Goal: Transaction & Acquisition: Obtain resource

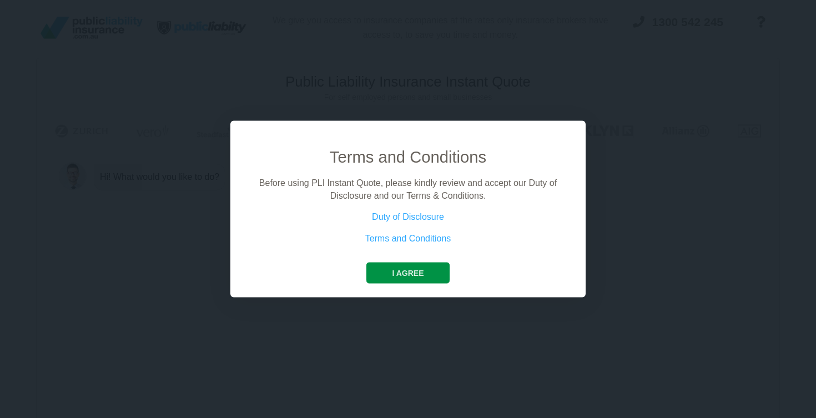
click at [431, 270] on button "I agree" at bounding box center [407, 273] width 83 height 21
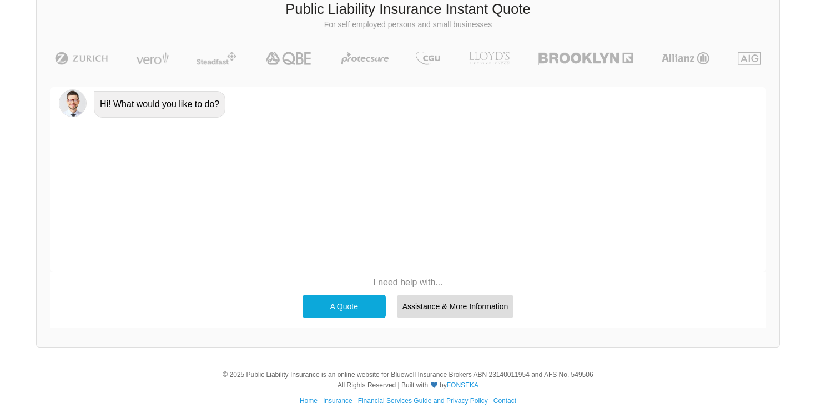
scroll to position [73, 0]
click at [359, 306] on div "A Quote" at bounding box center [343, 305] width 83 height 23
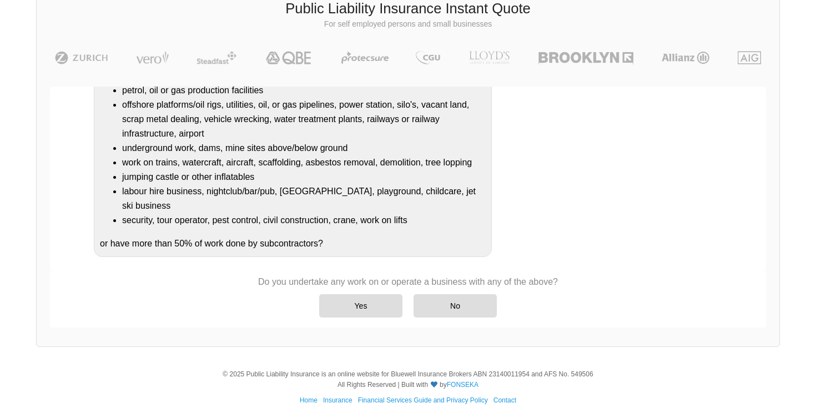
scroll to position [184, 0]
click at [443, 296] on div "No" at bounding box center [454, 305] width 83 height 23
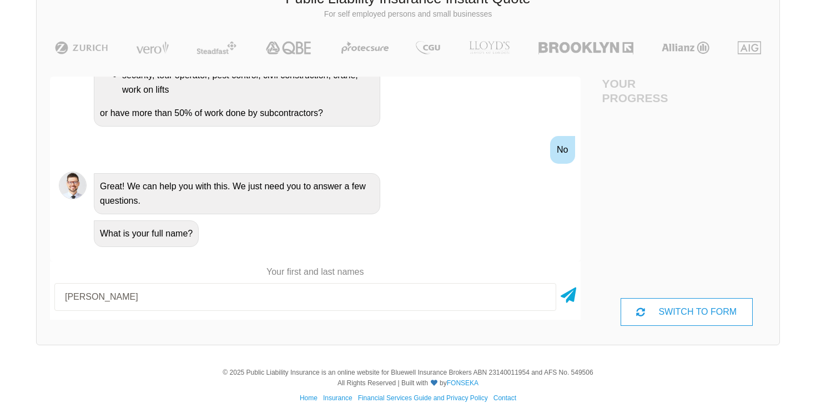
scroll to position [83, 0]
type input "[PERSON_NAME]"
click at [663, 315] on div "SWITCH TO FORM" at bounding box center [686, 312] width 132 height 28
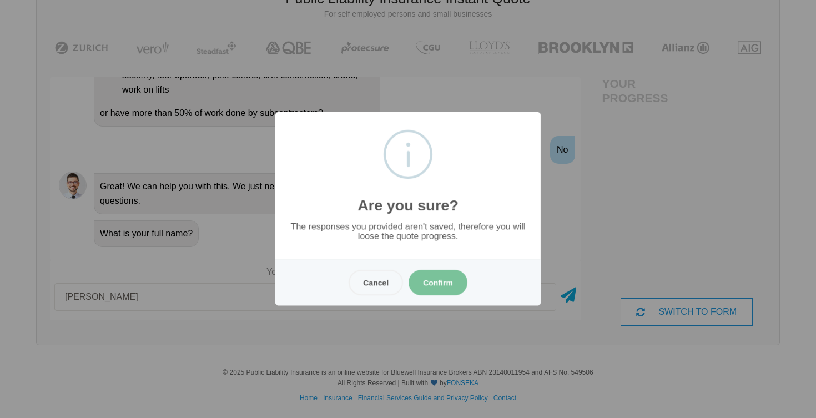
click at [429, 295] on button "Confirm" at bounding box center [437, 283] width 59 height 26
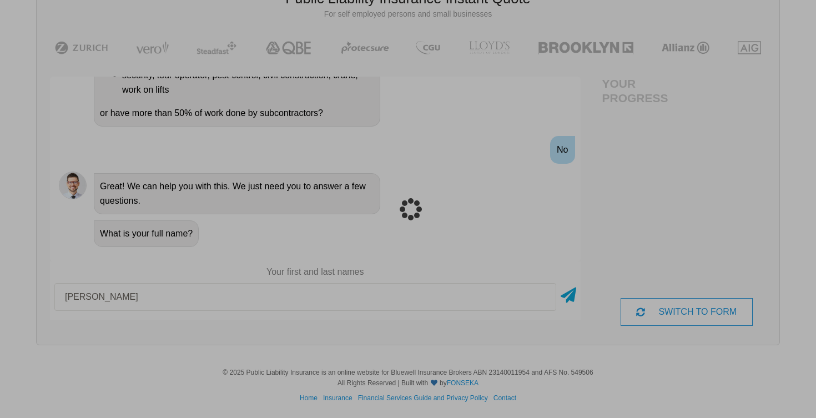
scroll to position [28, 0]
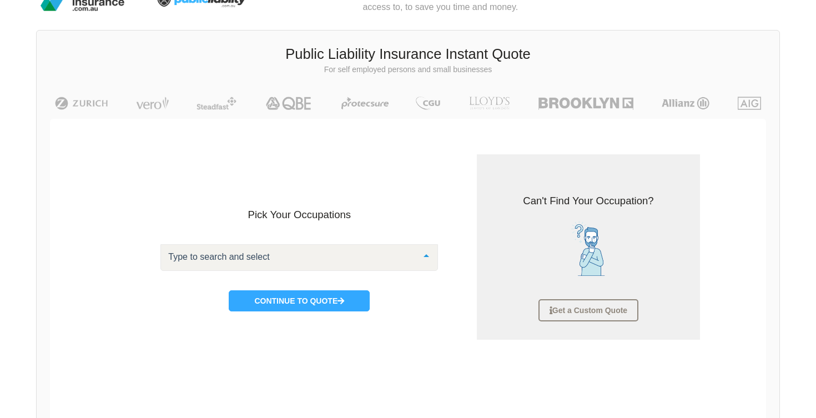
click at [390, 255] on div at bounding box center [298, 257] width 277 height 27
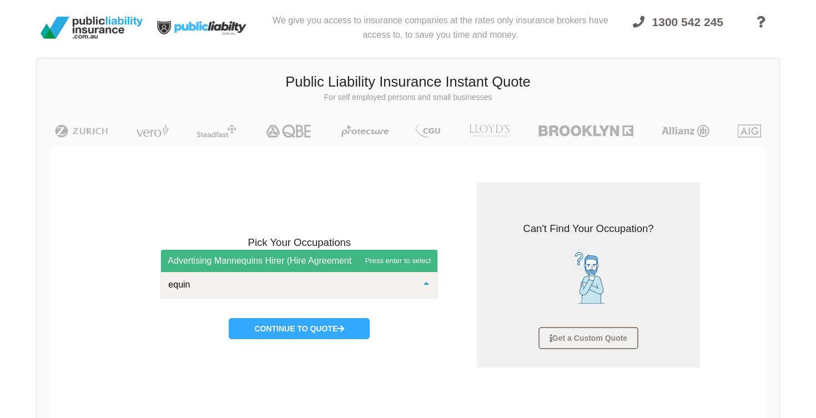
scroll to position [0, 0]
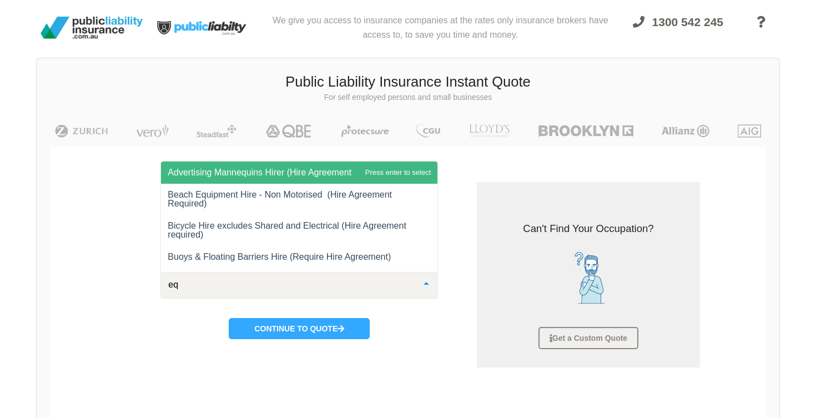
type input "e"
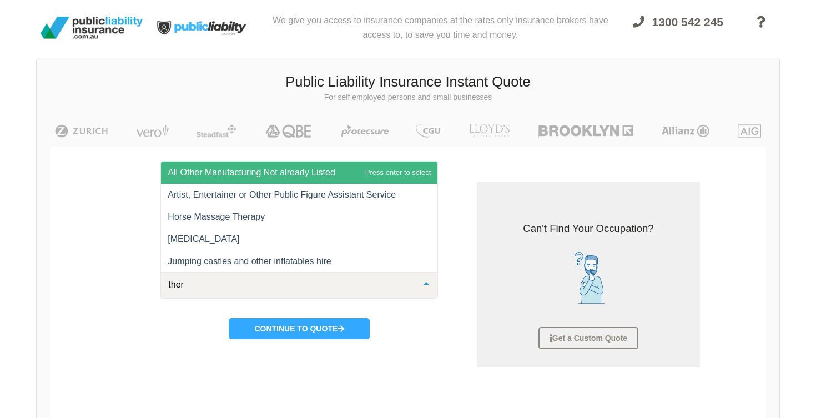
type input "thera"
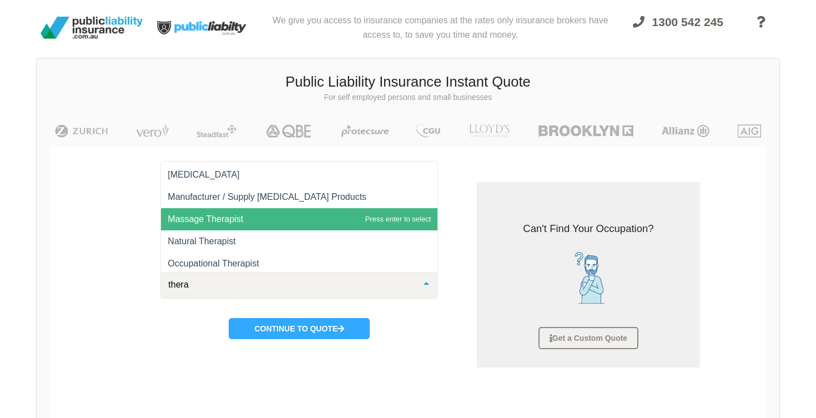
scroll to position [24, 0]
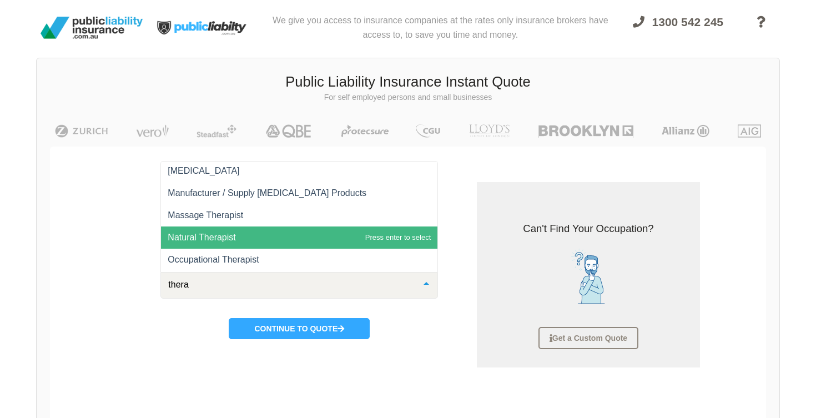
click at [347, 229] on span "Natural Therapist" at bounding box center [299, 237] width 276 height 22
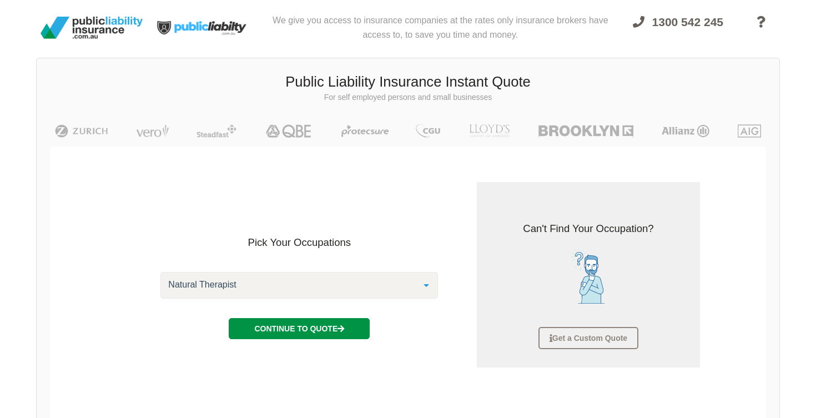
click at [333, 325] on button "Continue to Quote" at bounding box center [299, 328] width 141 height 21
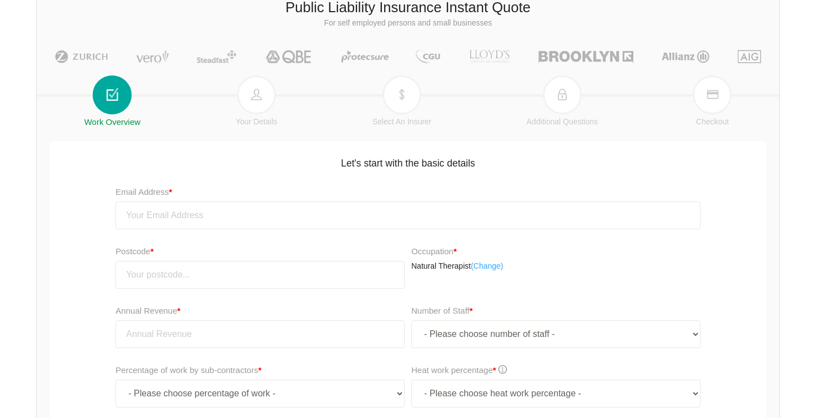
scroll to position [84, 0]
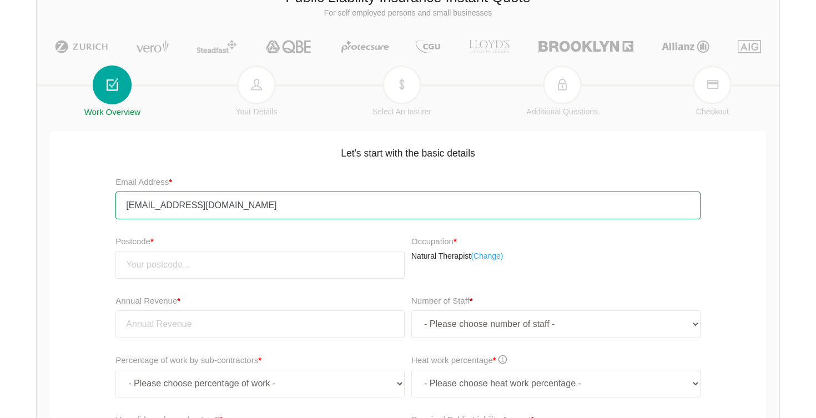
type input "[EMAIL_ADDRESS][DOMAIN_NAME]"
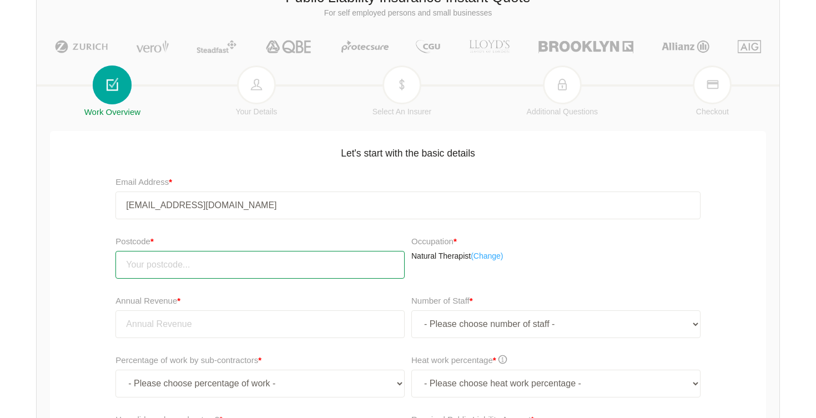
click at [276, 268] on input "number" at bounding box center [259, 265] width 289 height 28
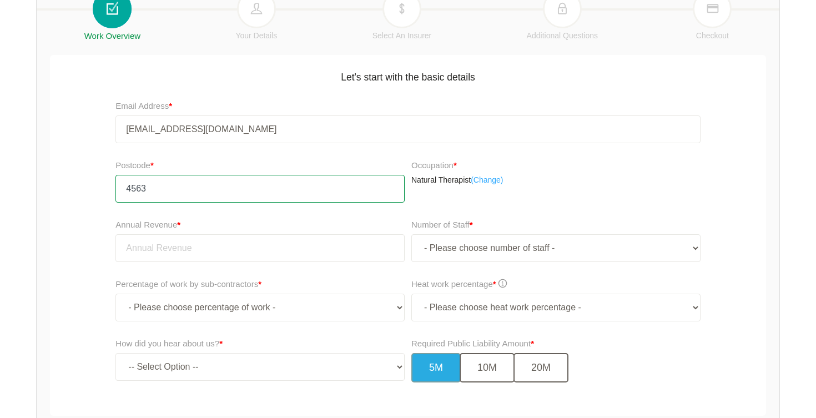
scroll to position [161, 0]
type input "4563"
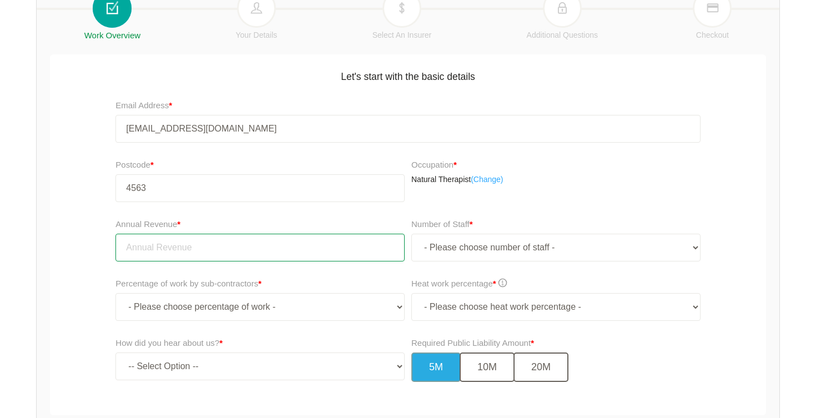
click at [261, 258] on input "tel" at bounding box center [259, 248] width 289 height 28
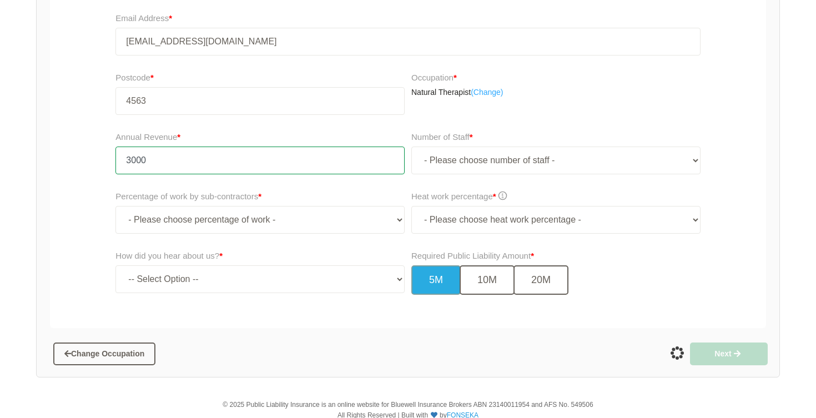
scroll to position [252, 0]
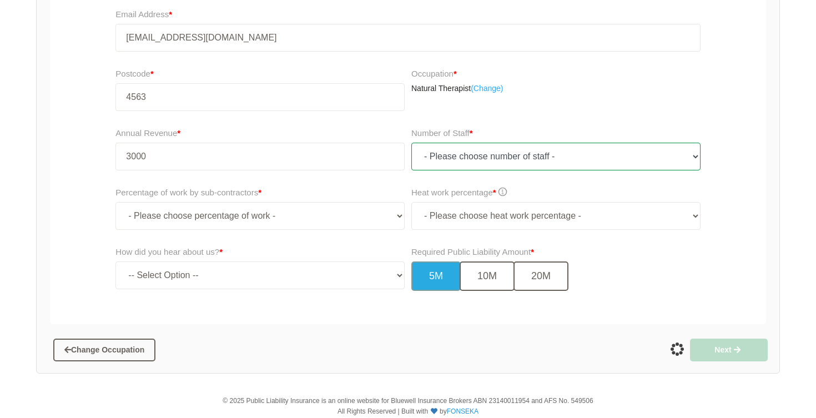
type input "3,000.00"
select select "1"
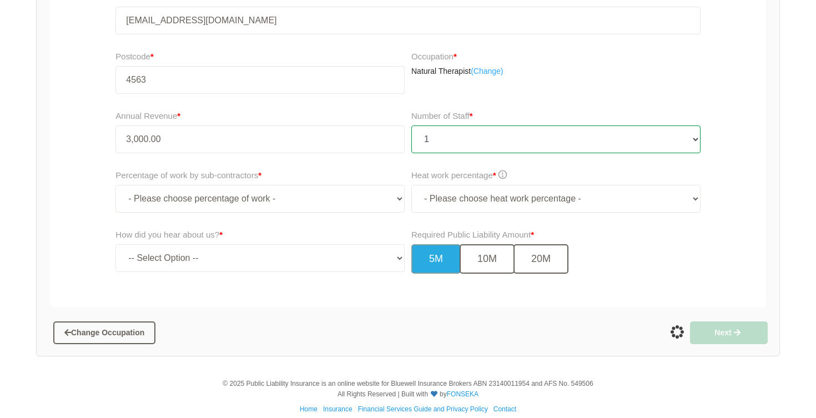
scroll to position [270, 0]
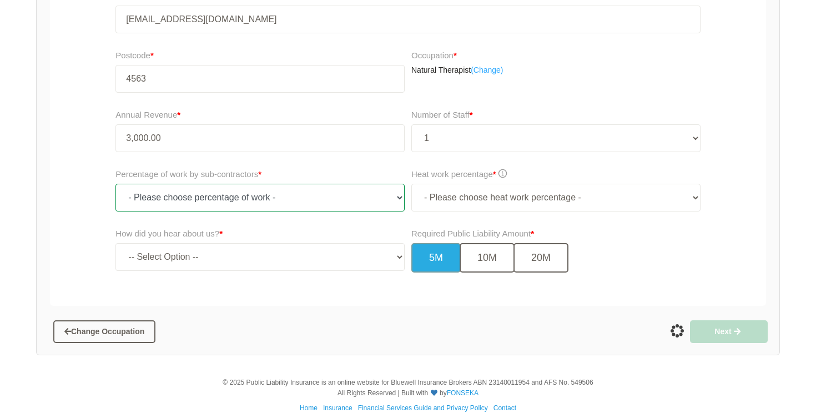
select select "0"
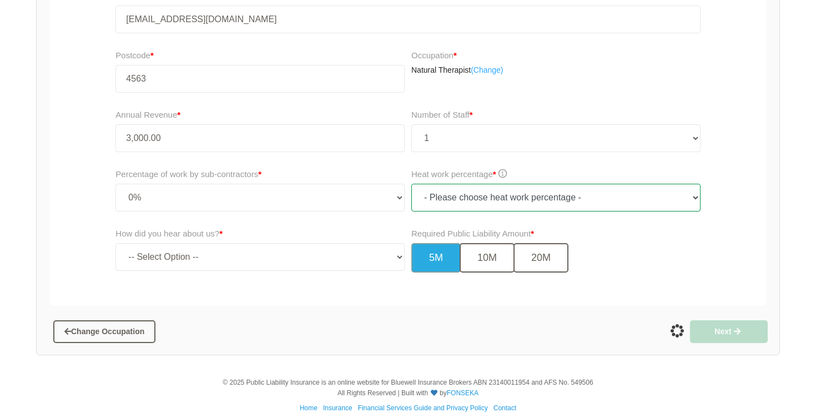
select select "0"
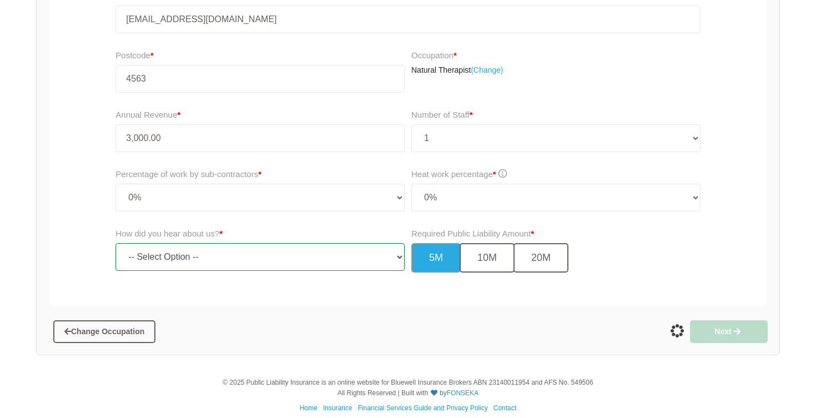
select select "google"
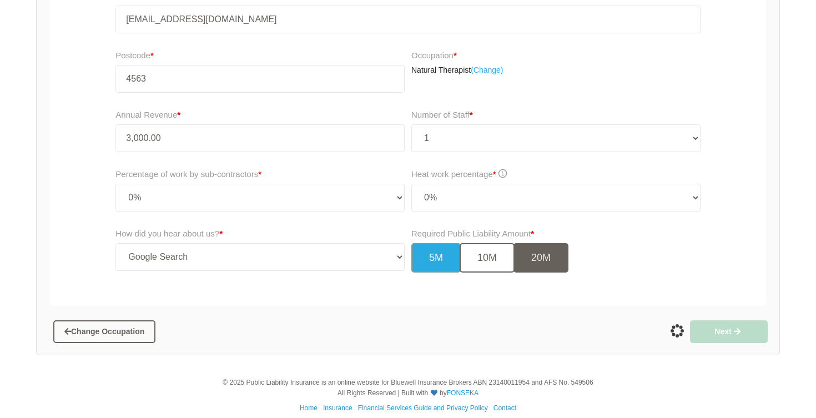
click at [564, 269] on button "20M" at bounding box center [540, 257] width 55 height 29
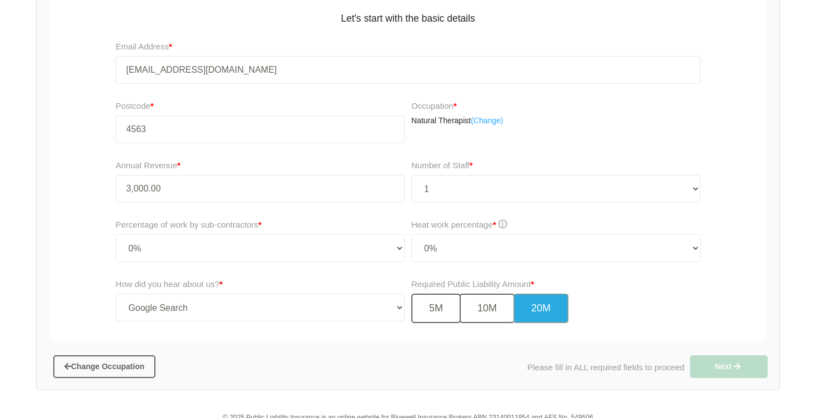
scroll to position [274, 0]
click at [630, 312] on div "Required Public Liability Amount * 5M 10M 20M" at bounding box center [555, 300] width 289 height 46
click at [492, 310] on button "10M" at bounding box center [487, 308] width 55 height 29
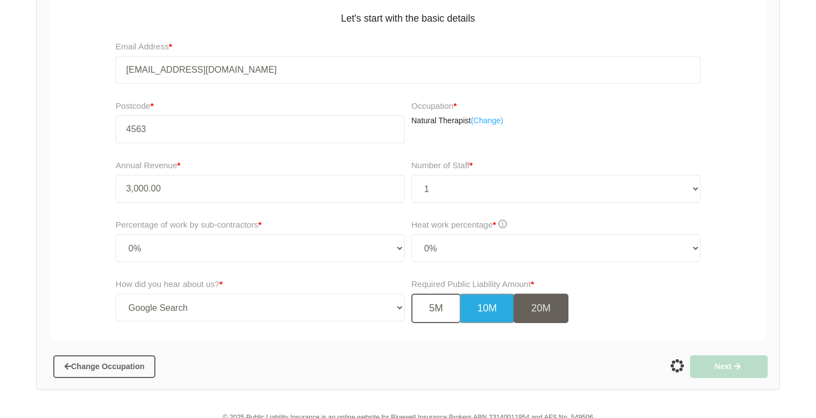
click at [540, 302] on button "20M" at bounding box center [540, 308] width 55 height 29
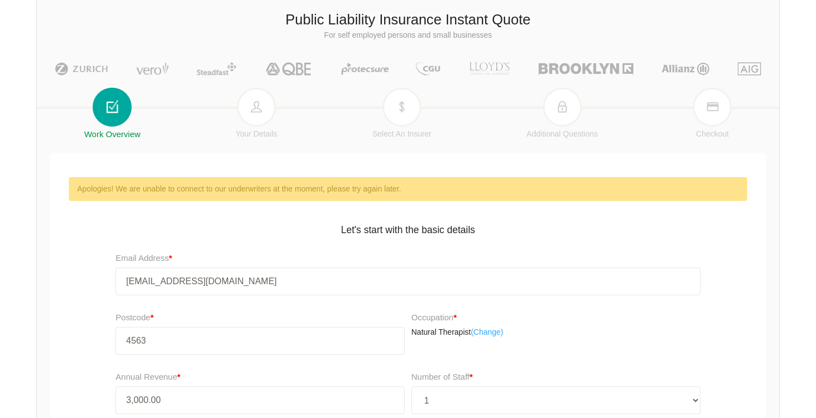
scroll to position [62, 0]
click at [606, 238] on div "Let's start with the basic details" at bounding box center [407, 231] width 721 height 36
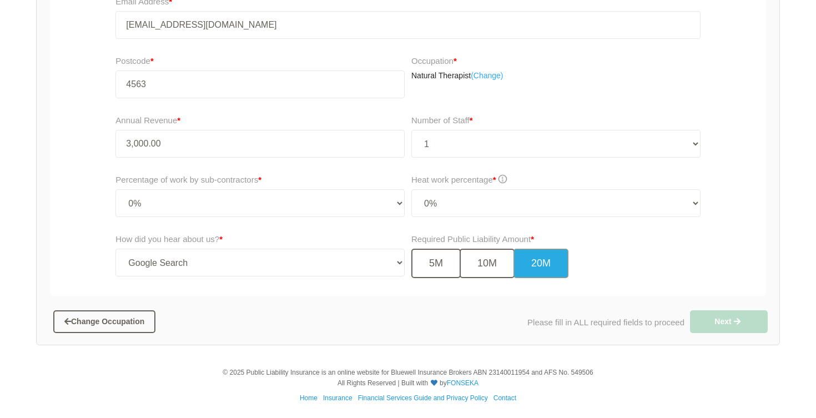
scroll to position [318, 0]
click at [131, 316] on button "Change Occupation" at bounding box center [104, 322] width 102 height 22
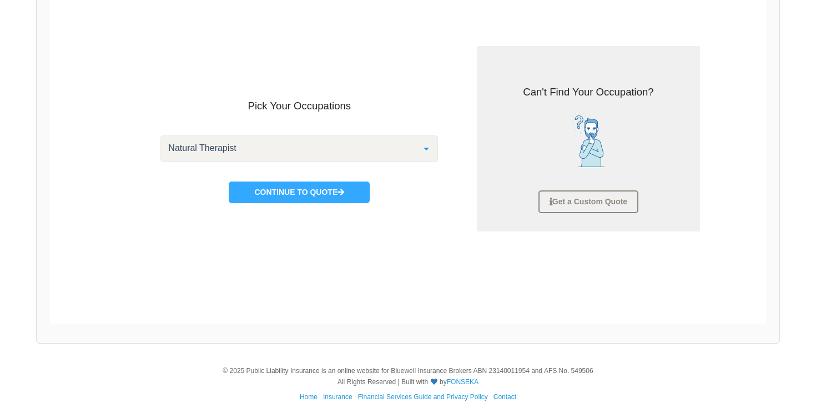
scroll to position [183, 0]
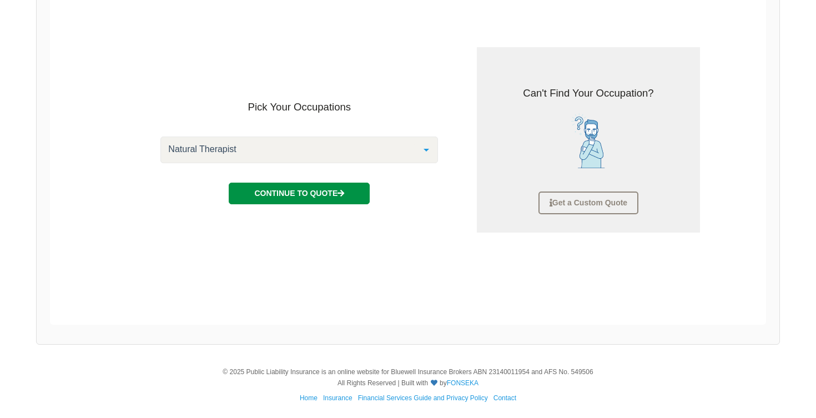
click at [326, 190] on button "Continue to Quote" at bounding box center [299, 193] width 141 height 21
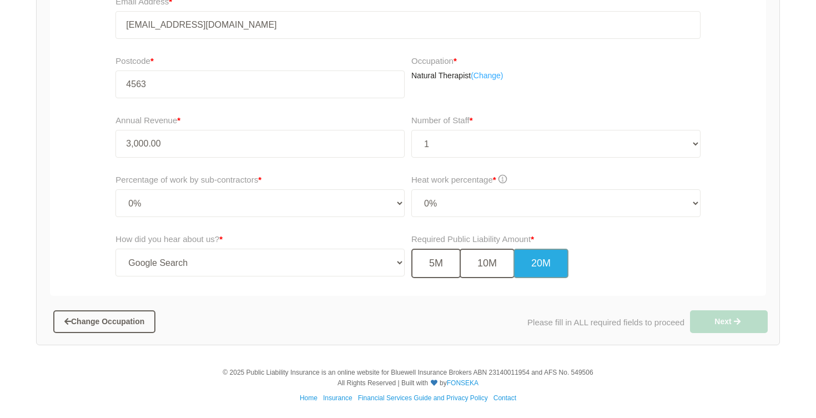
scroll to position [318, 0]
